Goal: Check status: Check status

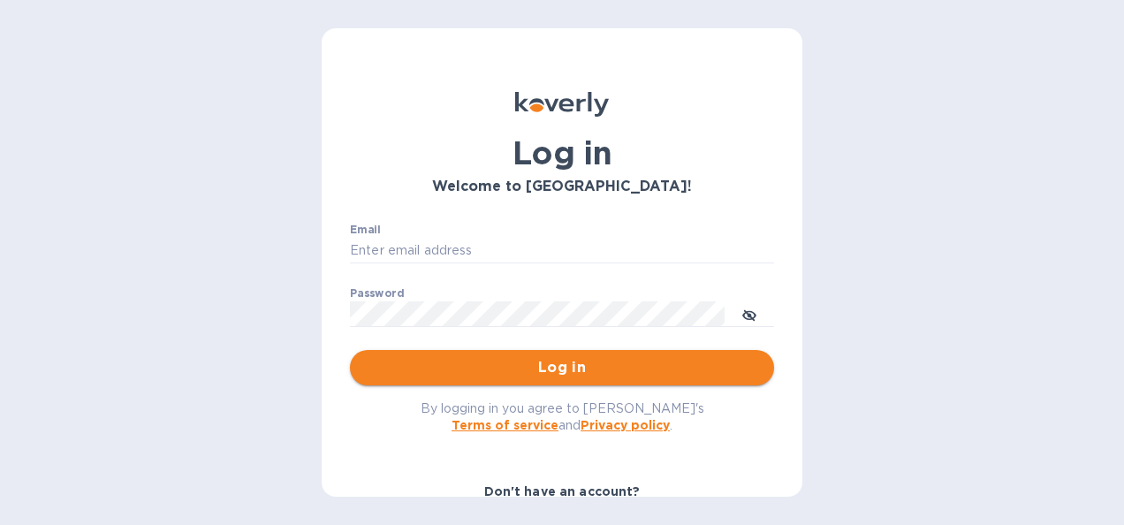
type input "jemeka.woghiren@jas.com"
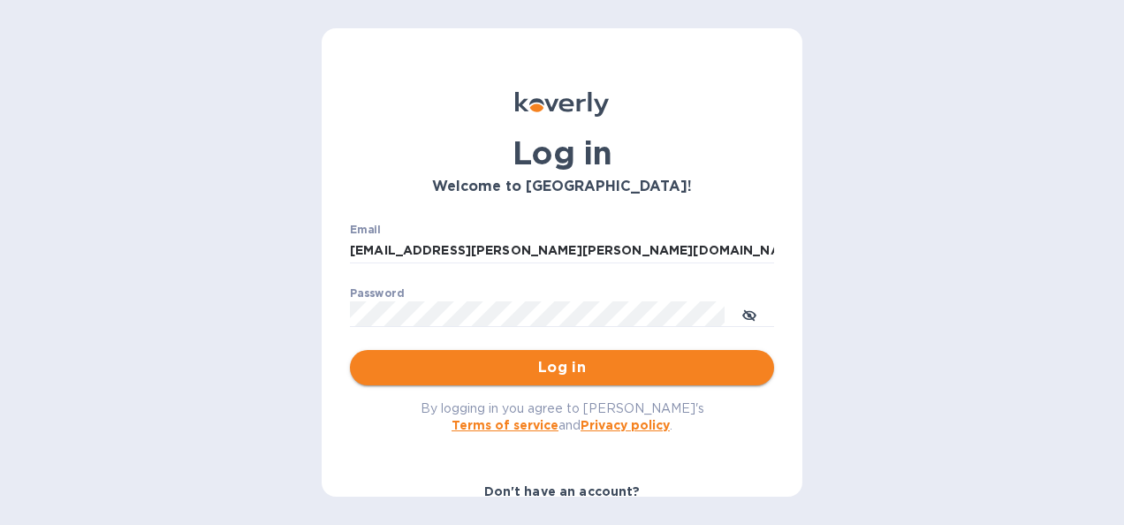
click at [530, 369] on span "Log in" at bounding box center [562, 367] width 396 height 21
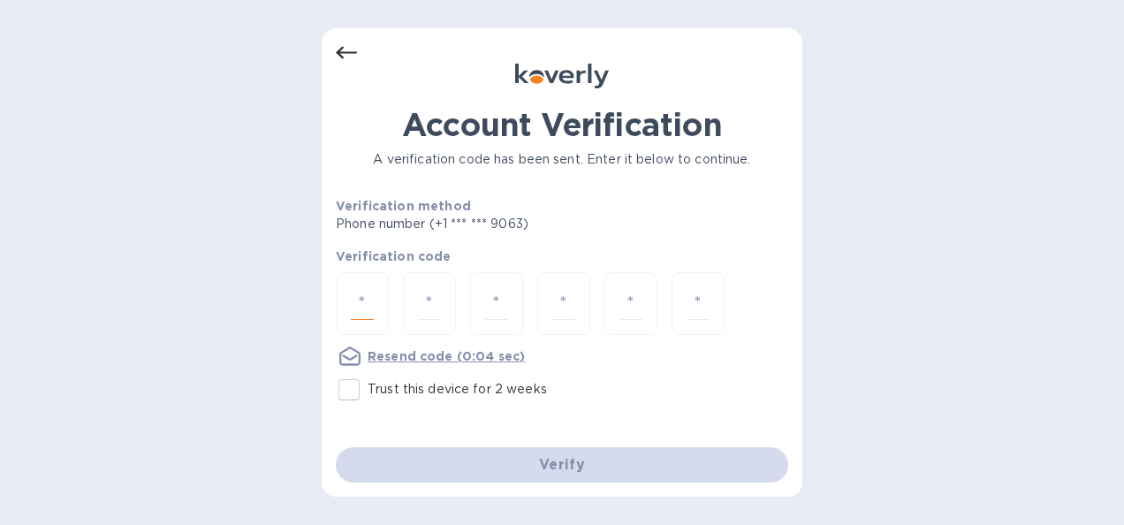
click at [349, 300] on div at bounding box center [362, 303] width 53 height 63
type input "6"
type input "5"
type input "2"
type input "4"
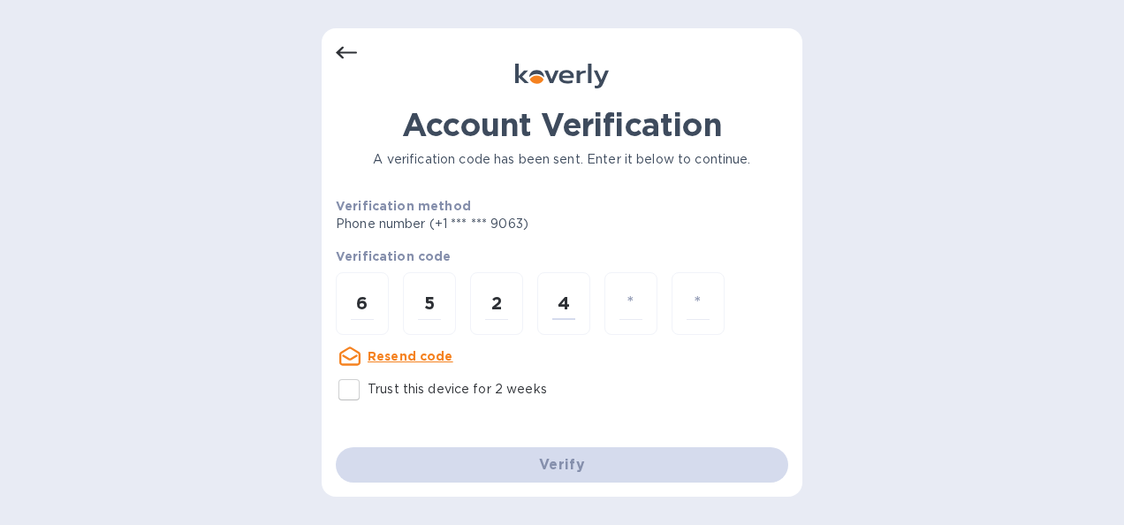
type input "0"
type input "5"
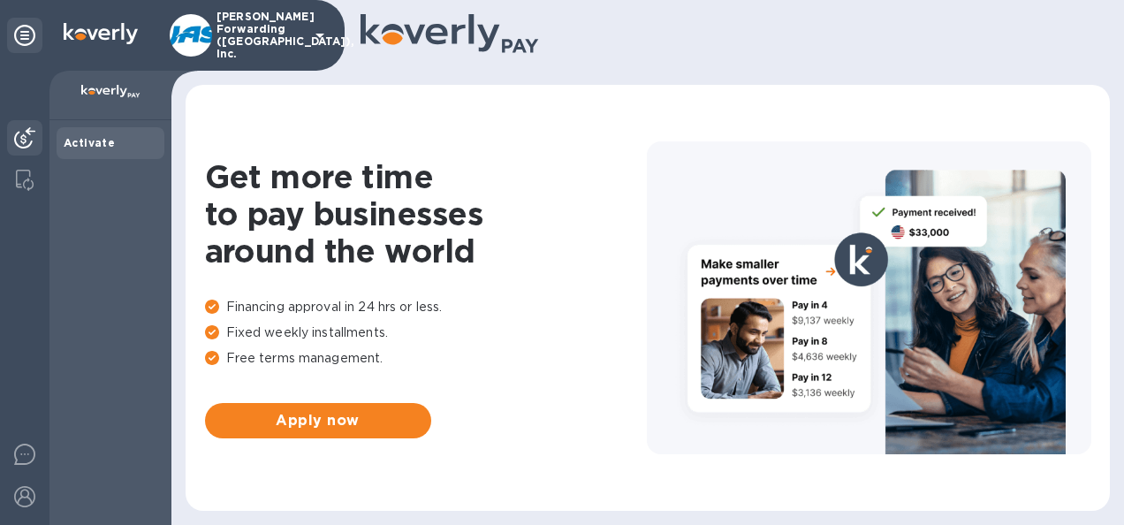
click at [22, 136] on img at bounding box center [24, 137] width 21 height 21
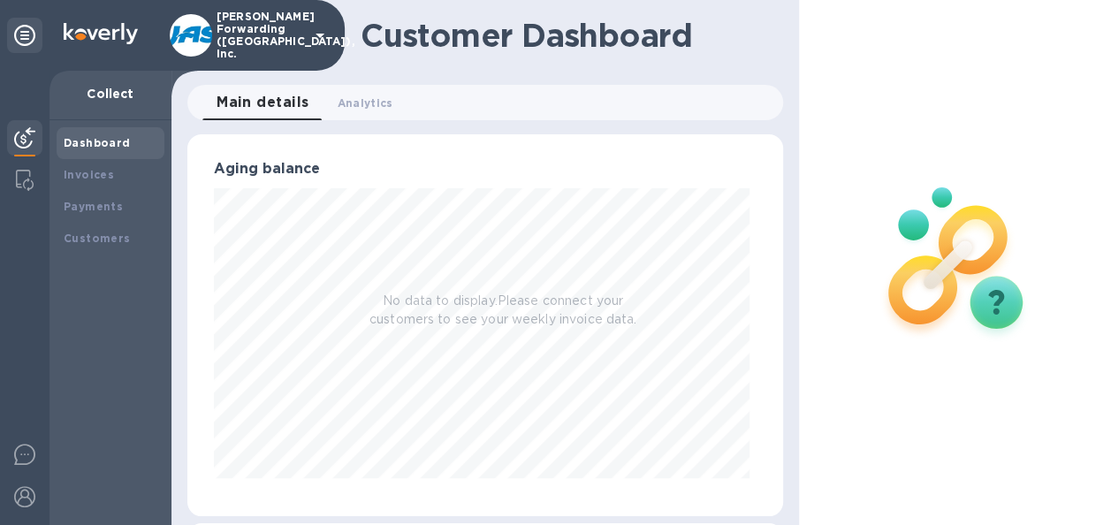
scroll to position [382, 588]
click at [110, 198] on div "Payments" at bounding box center [111, 207] width 94 height 18
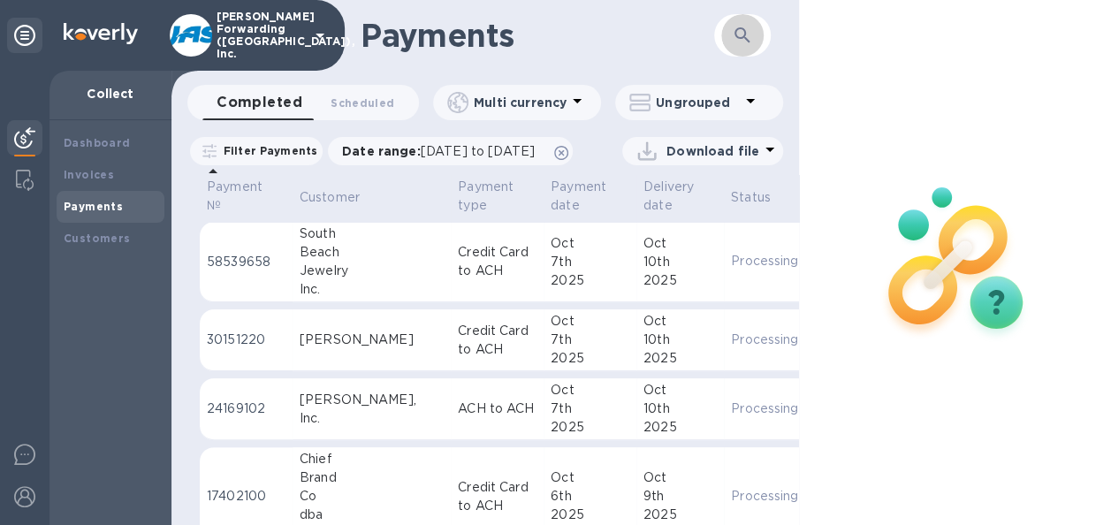
click at [735, 27] on icon "button" at bounding box center [742, 35] width 21 height 21
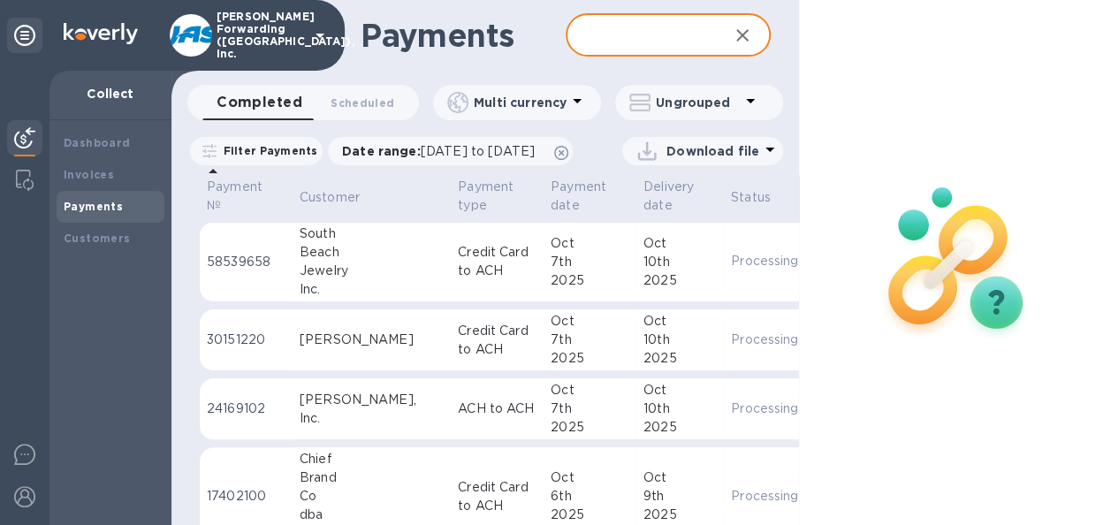
click at [631, 41] on input "text" at bounding box center [640, 35] width 148 height 43
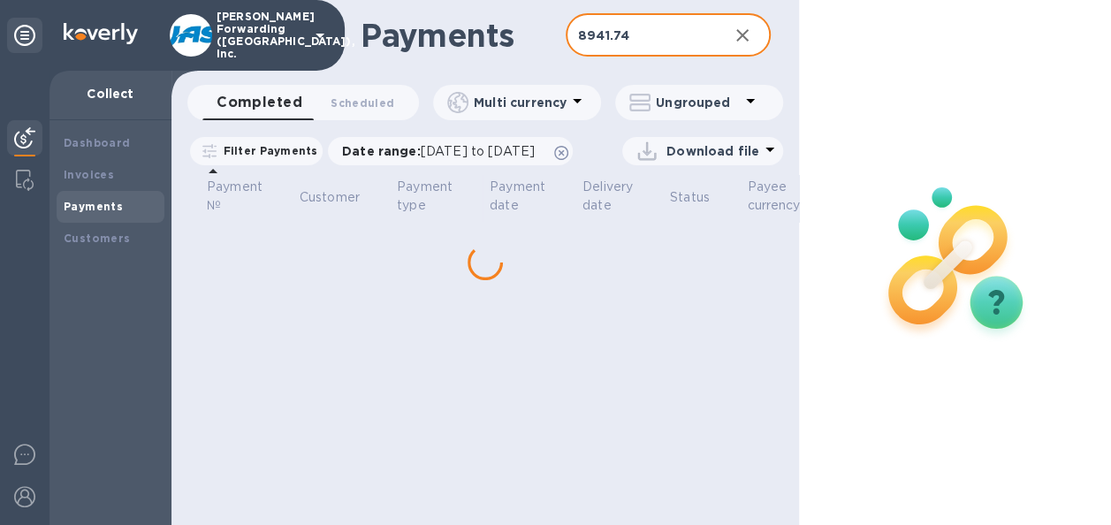
type input "8941.74"
